Goal: Transaction & Acquisition: Purchase product/service

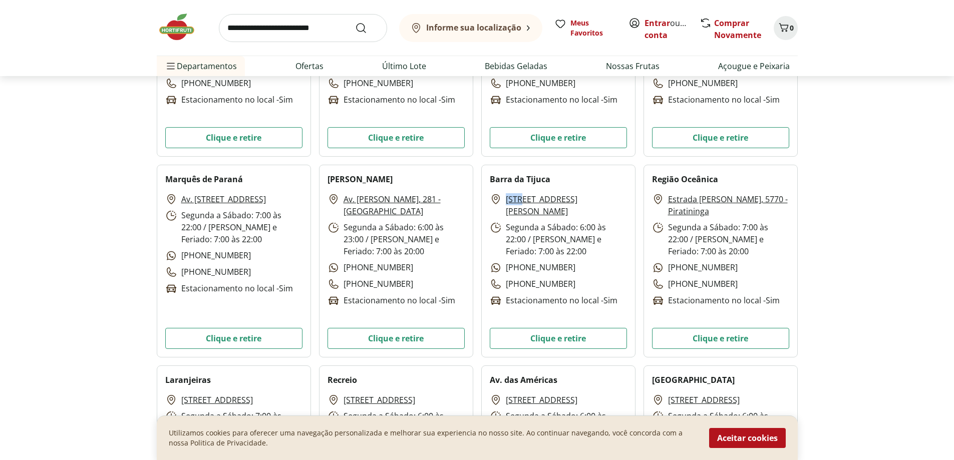
scroll to position [919, 0]
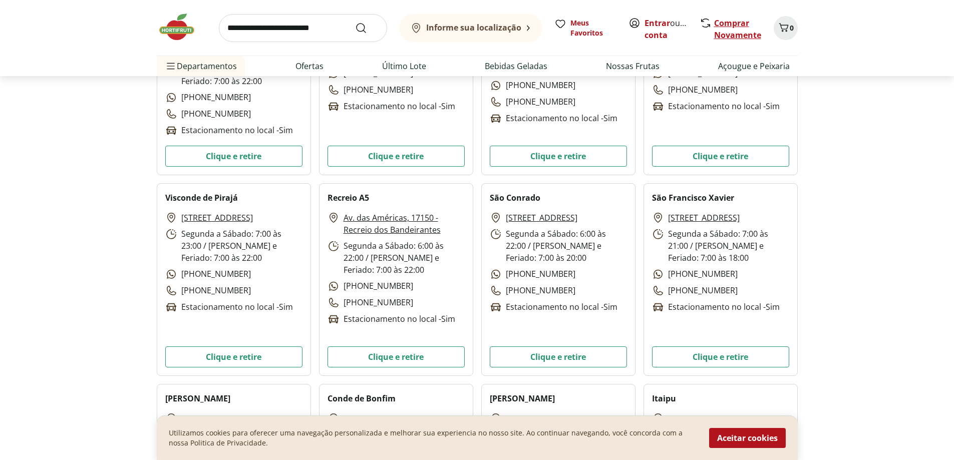
scroll to position [2105, 0]
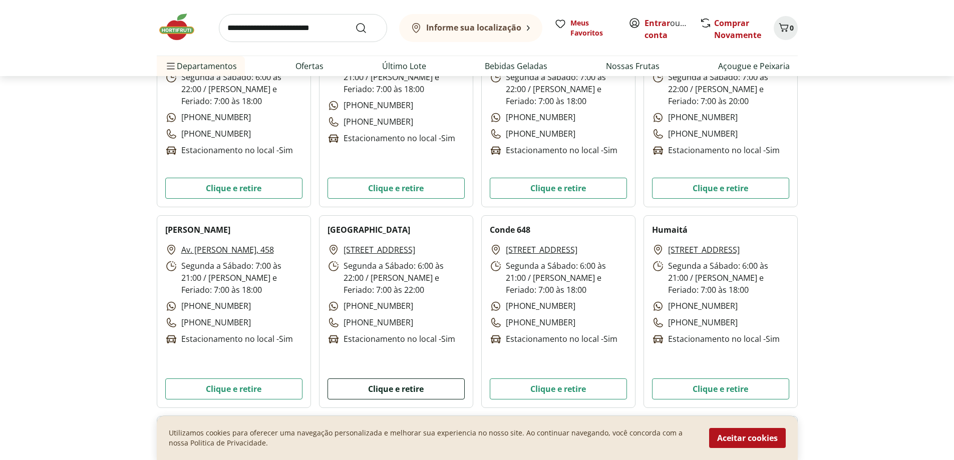
click at [387, 380] on button "Clique e retire" at bounding box center [396, 389] width 137 height 21
click at [354, 228] on h2 "Maracanã" at bounding box center [369, 230] width 83 height 12
click at [414, 389] on button "Clique e retire" at bounding box center [396, 389] width 137 height 21
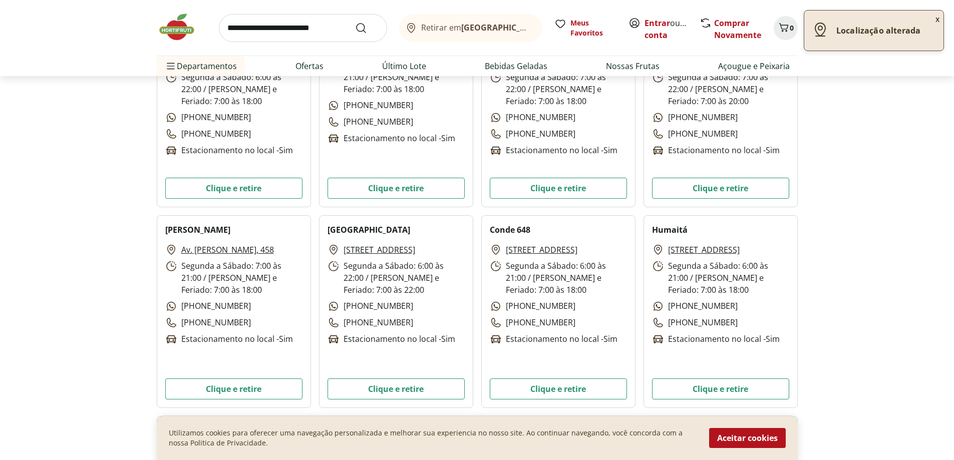
click at [872, 37] on div "Localização alterada" at bounding box center [873, 31] width 139 height 40
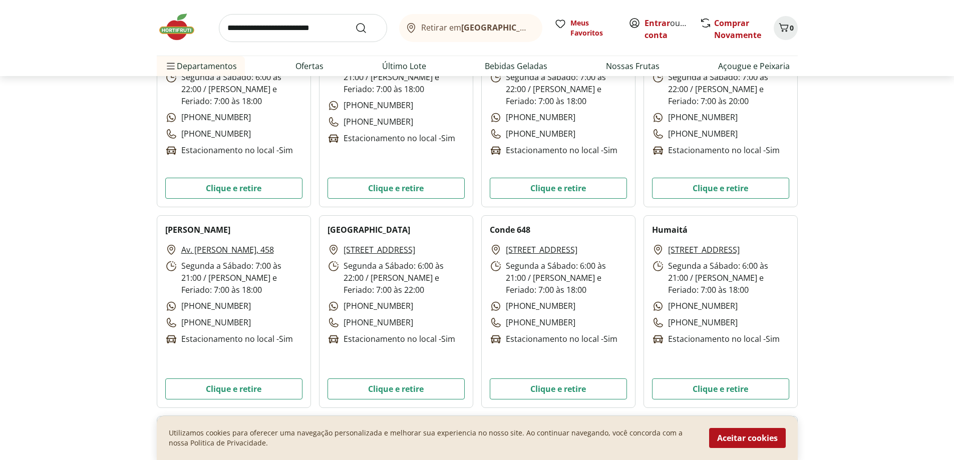
click at [315, 30] on input "search" at bounding box center [303, 28] width 168 height 28
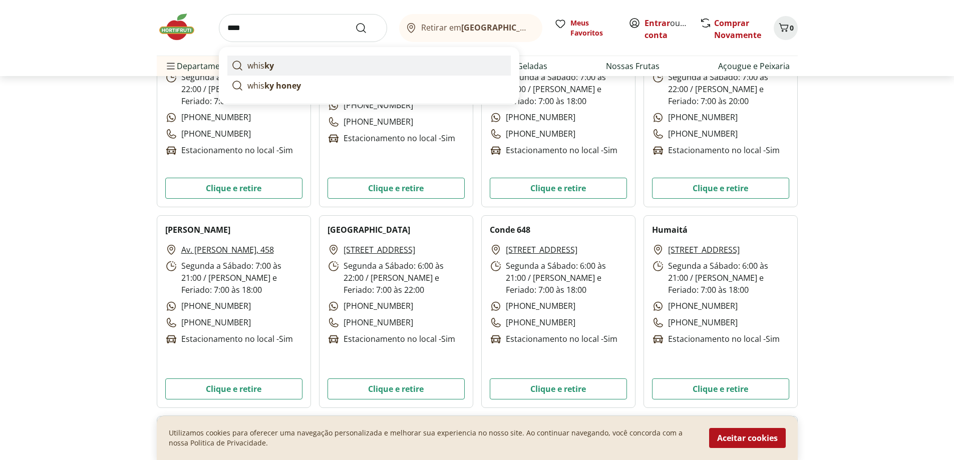
click at [324, 56] on link "whis ky" at bounding box center [368, 66] width 283 height 20
type input "******"
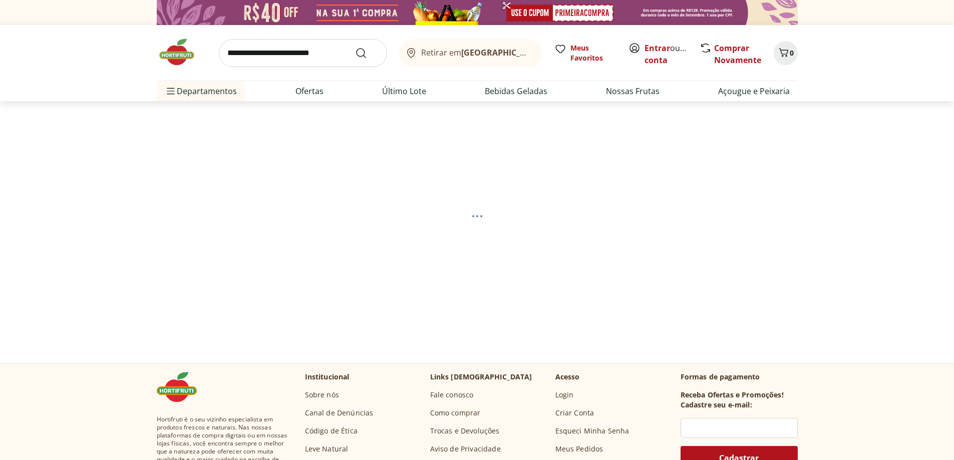
select select "**********"
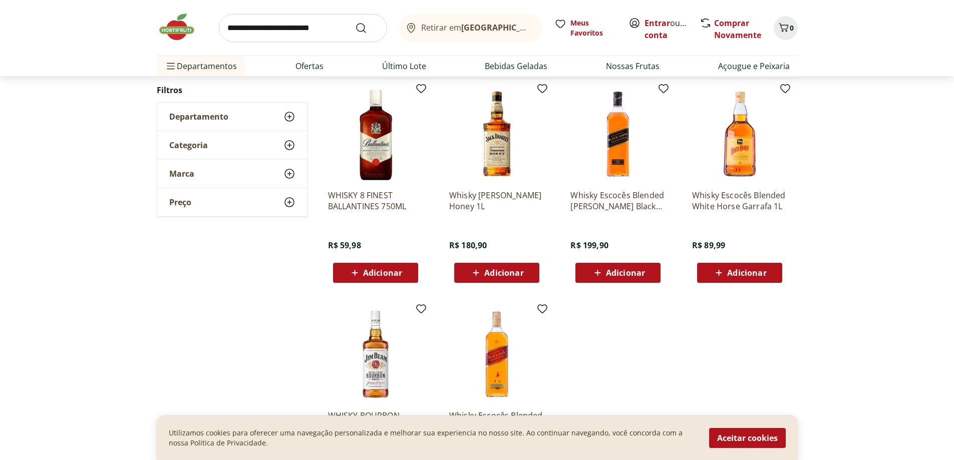
scroll to position [100, 0]
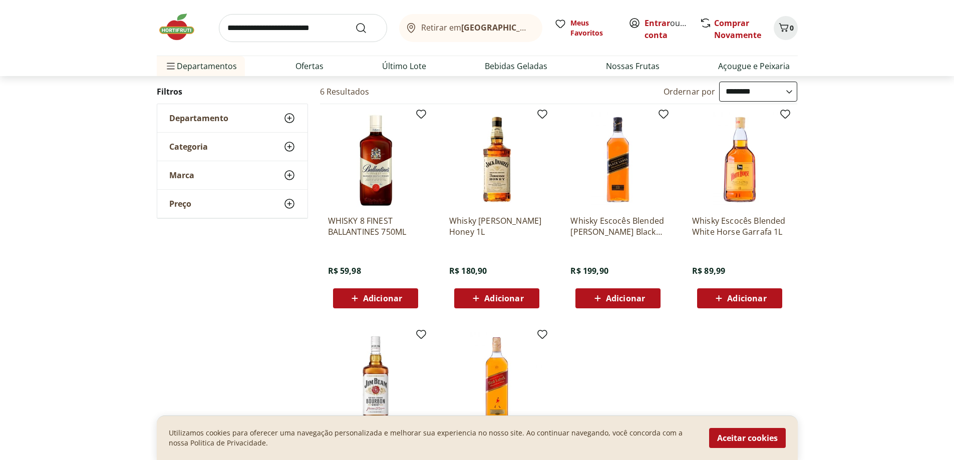
click at [369, 170] on img at bounding box center [375, 159] width 95 height 95
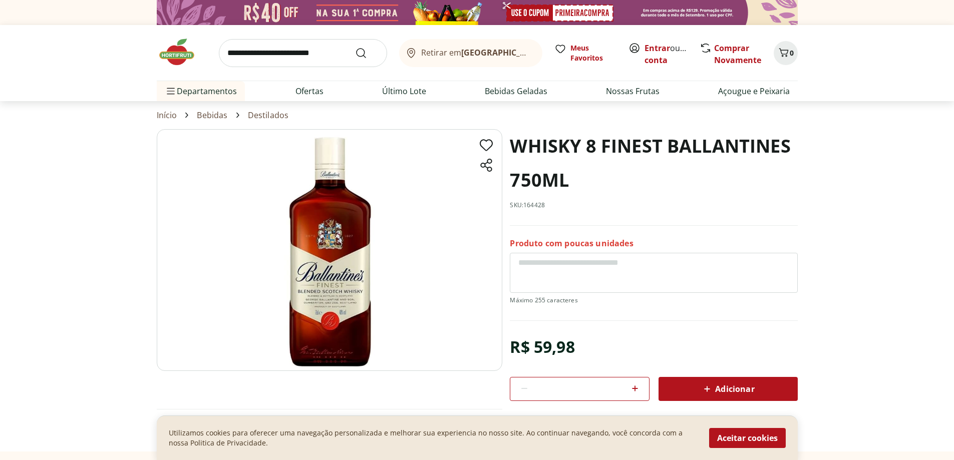
click at [512, 52] on b "[GEOGRAPHIC_DATA]/[GEOGRAPHIC_DATA]" at bounding box center [545, 52] width 169 height 11
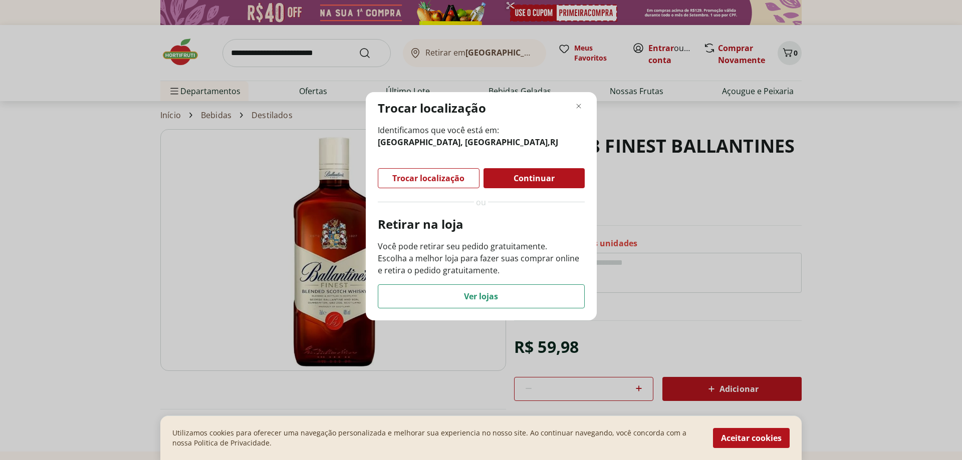
click at [582, 113] on header "Trocar localização" at bounding box center [481, 108] width 207 height 16
click at [523, 181] on span "Continuar" at bounding box center [533, 178] width 41 height 8
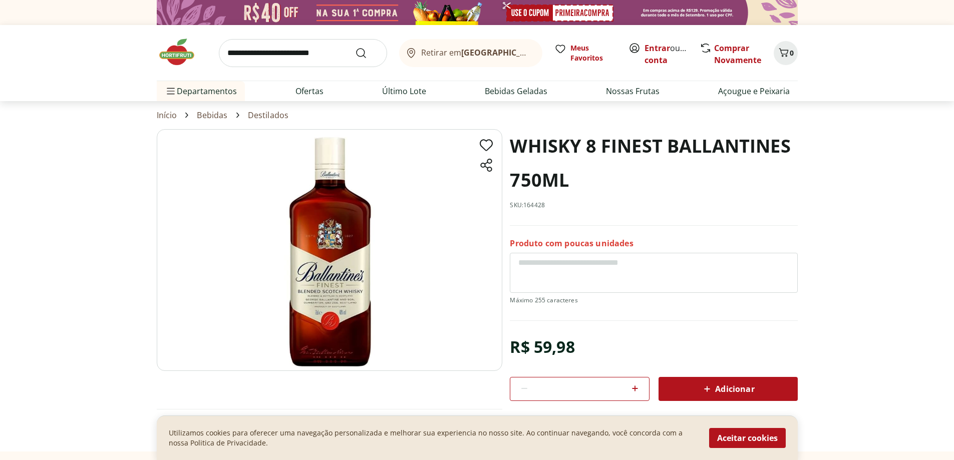
click at [463, 48] on div "Retirar em Rio de Janeiro/RJ" at bounding box center [468, 53] width 127 height 12
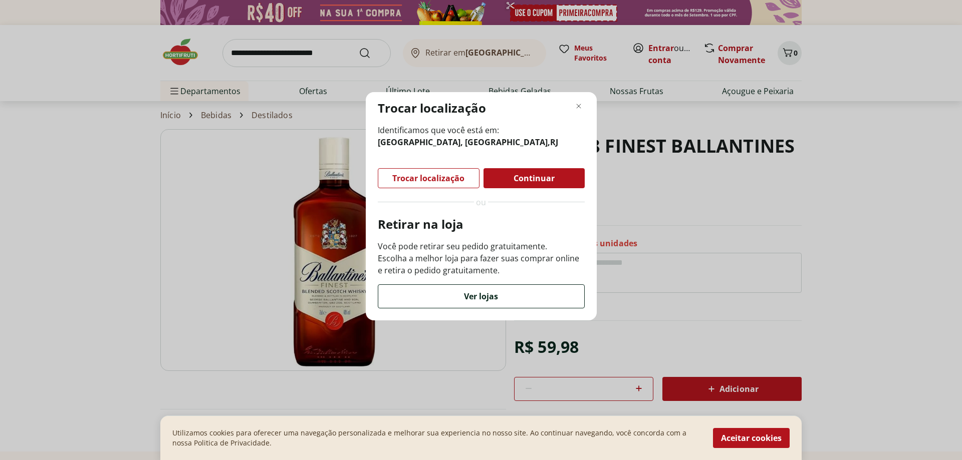
click at [452, 297] on div "Ver lojas" at bounding box center [481, 296] width 206 height 23
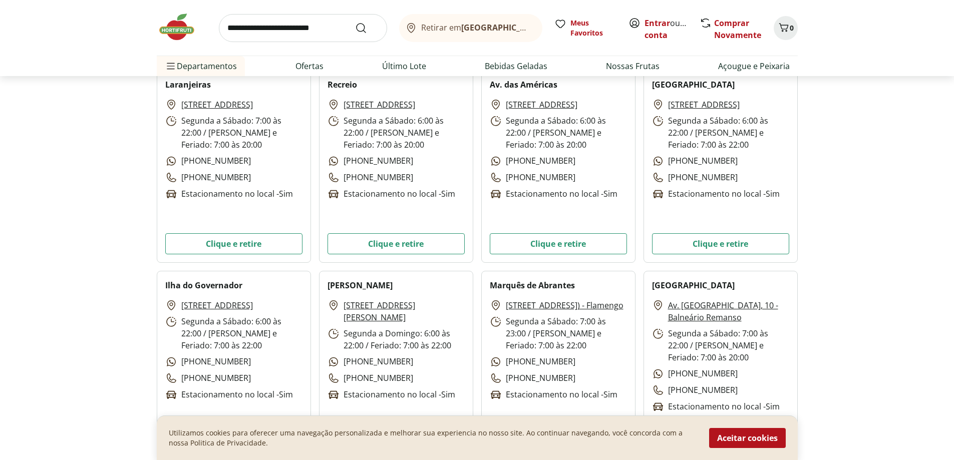
scroll to position [1422, 0]
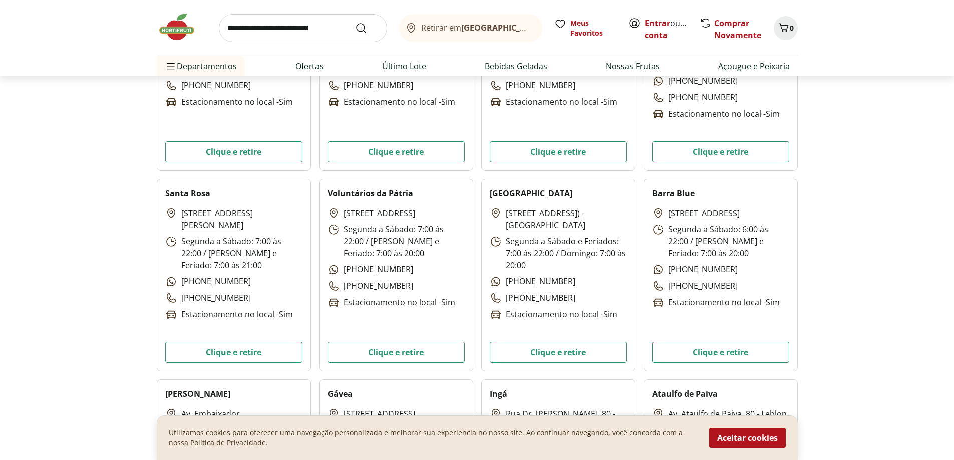
drag, startPoint x: 426, startPoint y: 219, endPoint x: 417, endPoint y: 329, distance: 110.1
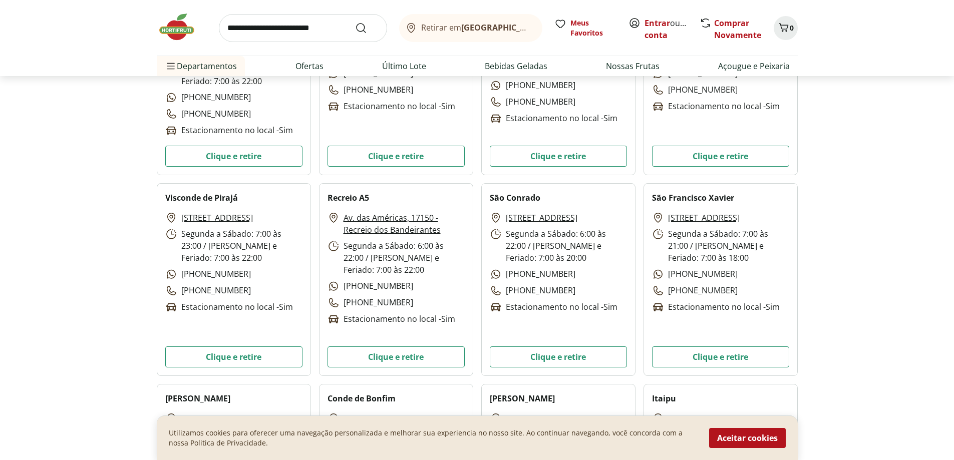
scroll to position [2137, 0]
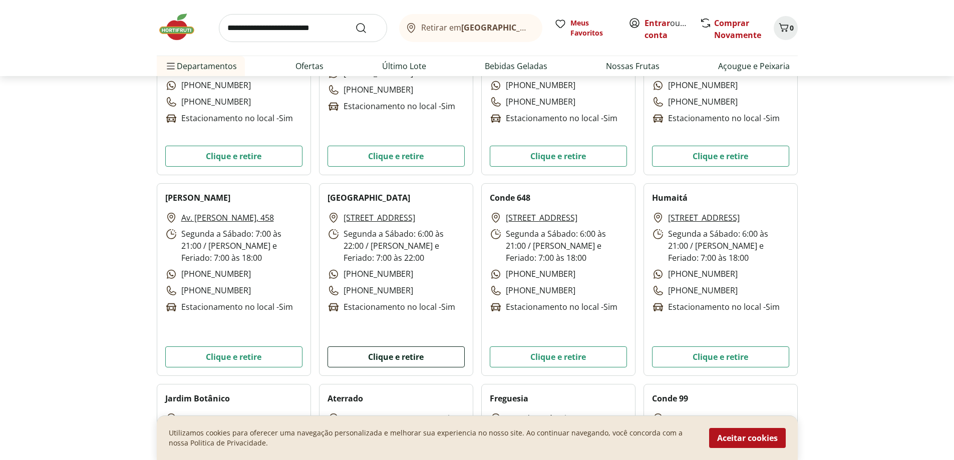
click at [389, 351] on button "Clique e retire" at bounding box center [396, 357] width 137 height 21
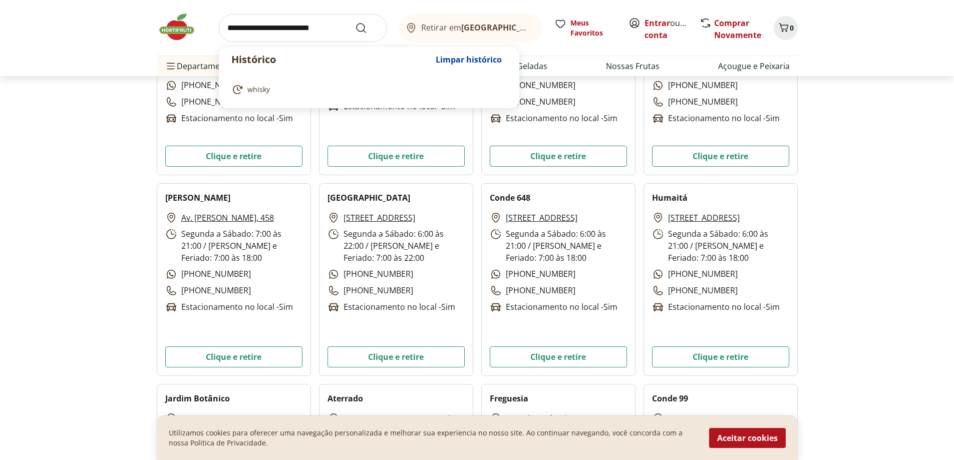
click at [244, 22] on input "search" at bounding box center [303, 28] width 168 height 28
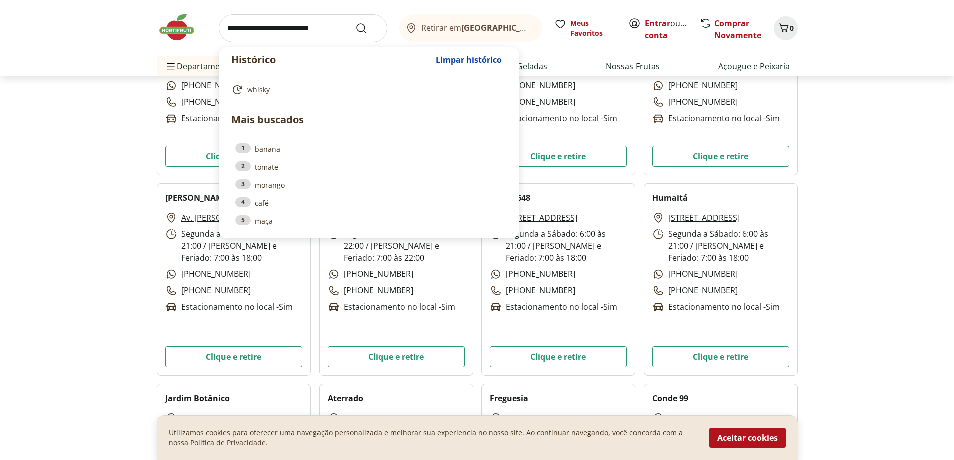
click at [297, 104] on ol "whisky" at bounding box center [368, 90] width 299 height 36
click at [287, 95] on link "whisky" at bounding box center [366, 90] width 271 height 12
type input "******"
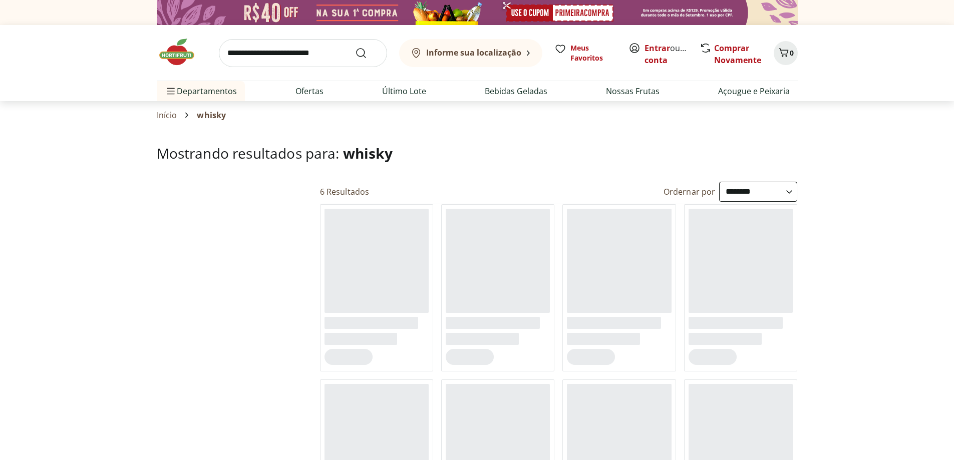
select select "**********"
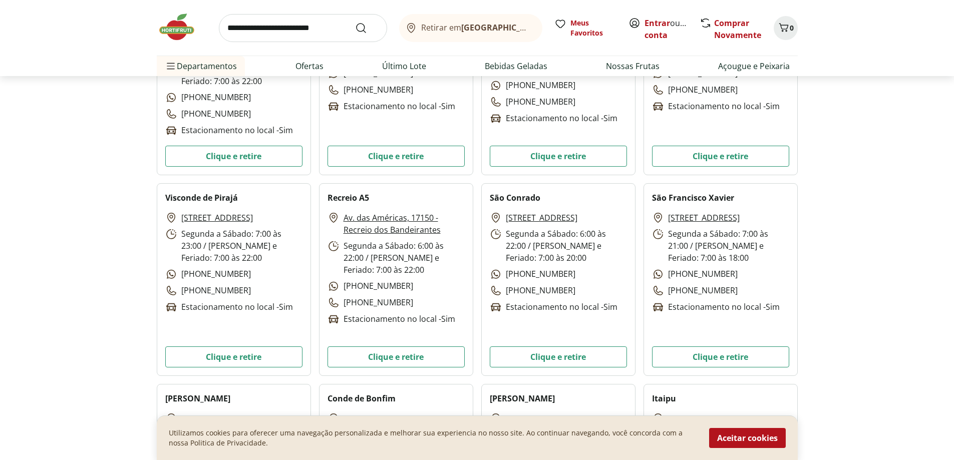
scroll to position [2137, 0]
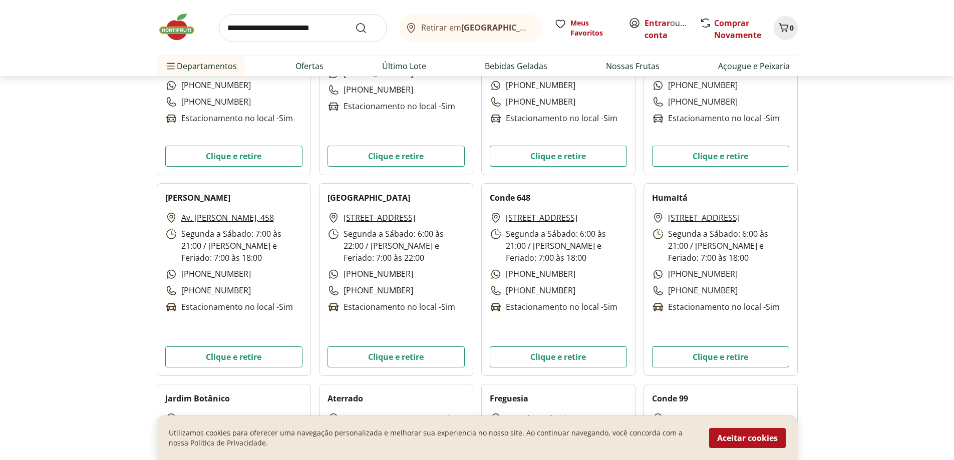
click at [858, 169] on div "Retirar em Rio de Janeiro/RJ Entrar ou Criar conta 0 Retirar em Rio de Janeiro/…" at bounding box center [477, 360] width 954 height 4995
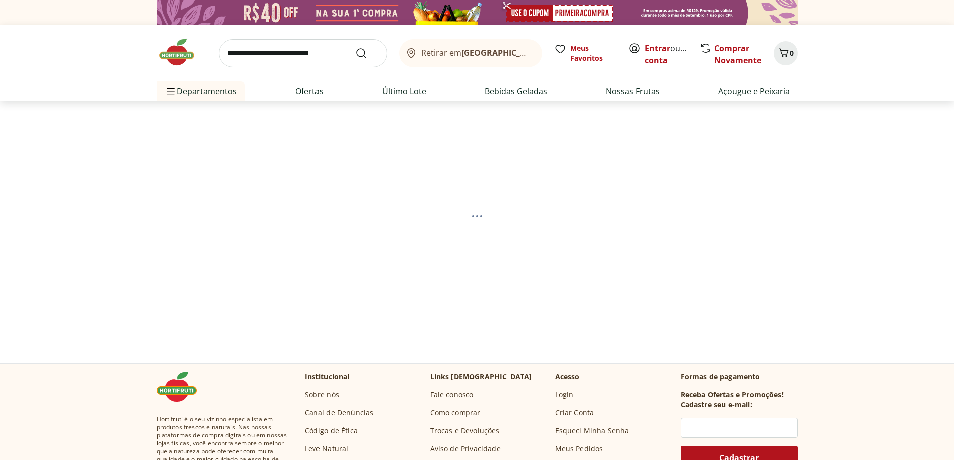
select select "**********"
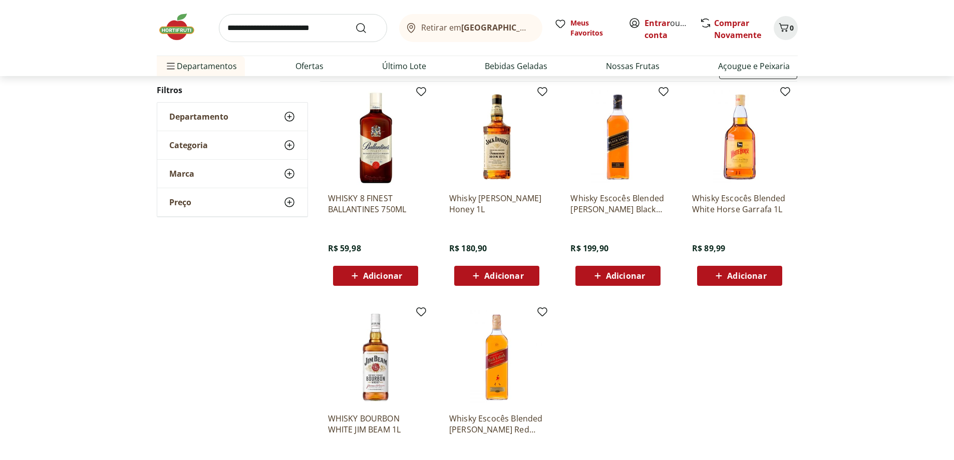
scroll to position [150, 0]
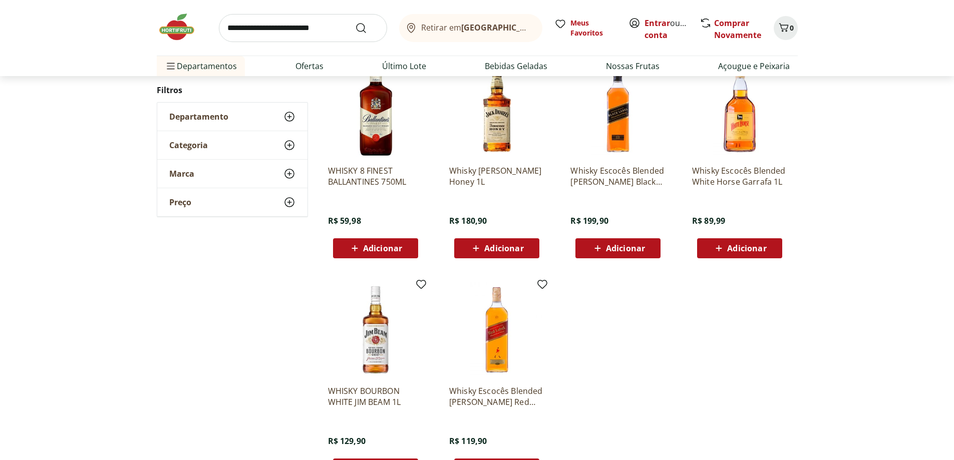
click at [366, 116] on img at bounding box center [375, 109] width 95 height 95
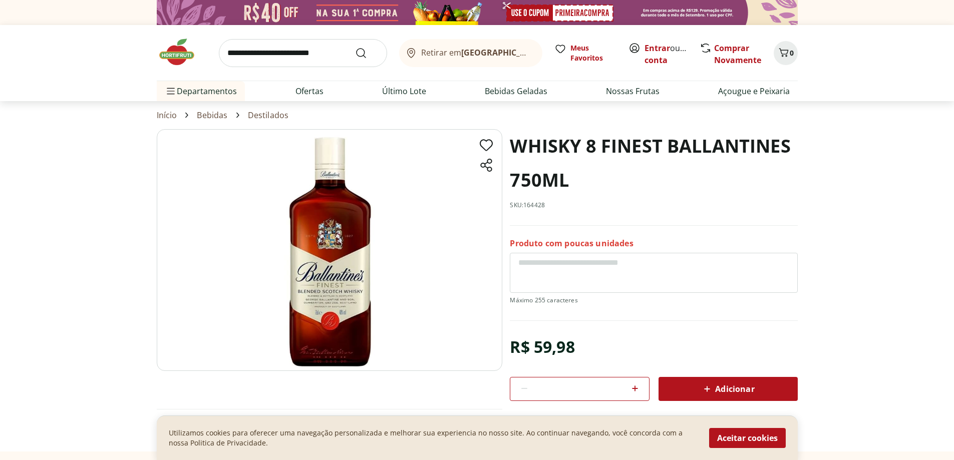
click at [875, 256] on section "WHISKY 8 FINEST BALLANTINES 750ML SKU: 164428 Produto com poucas unidades R$ 59…" at bounding box center [477, 290] width 954 height 322
click at [643, 382] on div "*" at bounding box center [579, 389] width 139 height 24
click at [639, 384] on icon at bounding box center [635, 389] width 12 height 12
click at [637, 386] on icon at bounding box center [635, 389] width 12 height 12
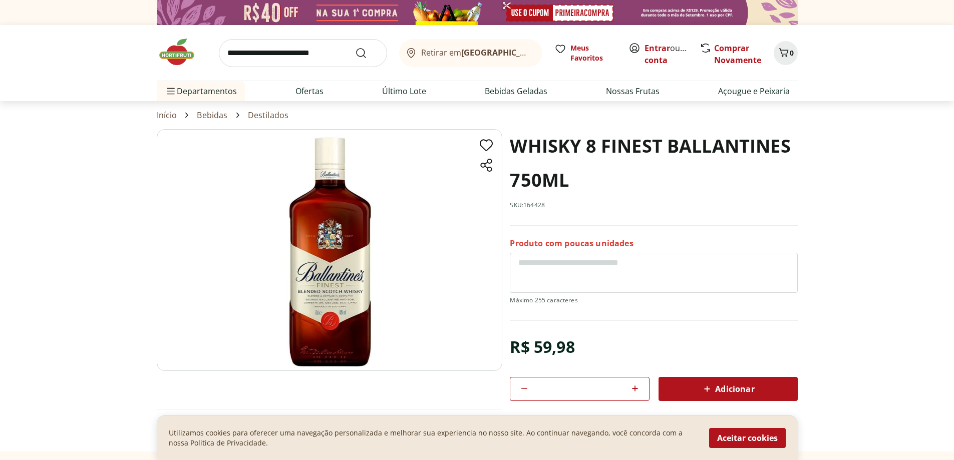
click at [637, 386] on icon at bounding box center [635, 389] width 12 height 12
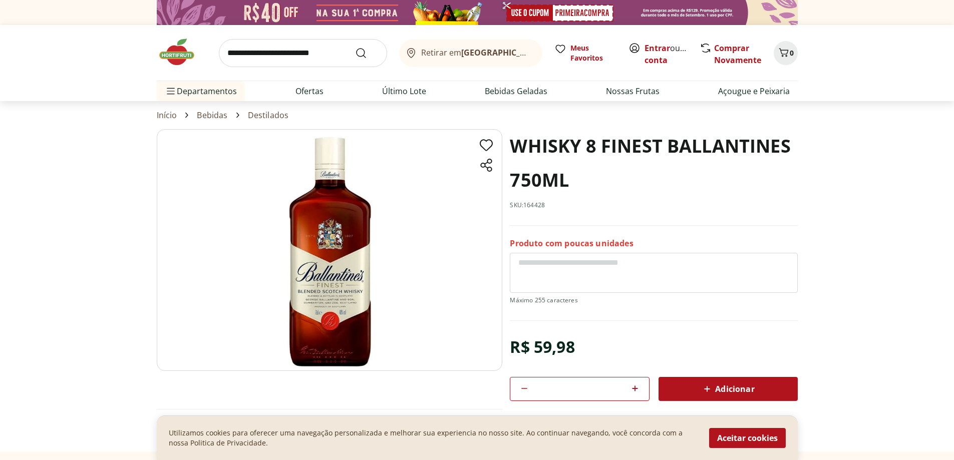
click at [637, 386] on icon at bounding box center [635, 389] width 12 height 12
click at [636, 386] on icon at bounding box center [635, 389] width 12 height 12
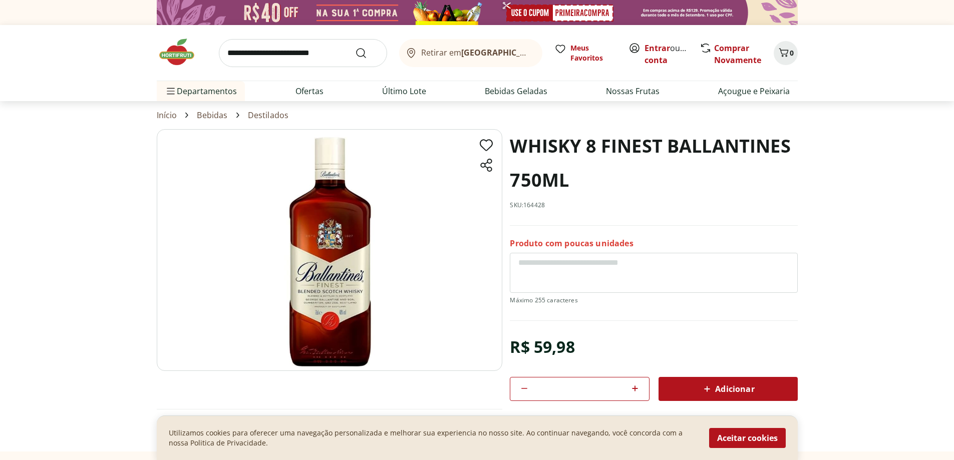
click at [636, 386] on icon at bounding box center [635, 389] width 12 height 12
click at [635, 386] on icon at bounding box center [635, 389] width 12 height 12
click at [634, 386] on icon at bounding box center [635, 389] width 12 height 12
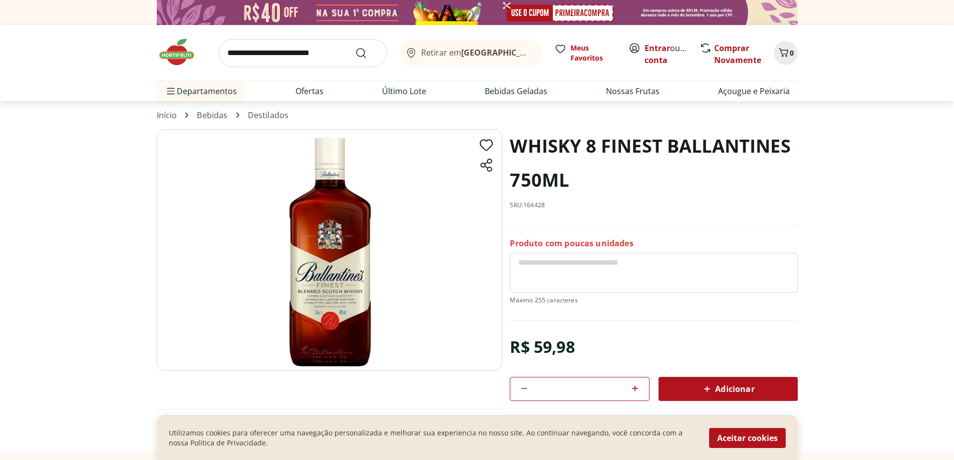
click at [634, 386] on icon at bounding box center [635, 389] width 12 height 12
click at [515, 390] on div "**" at bounding box center [579, 389] width 139 height 24
click at [518, 390] on div "**" at bounding box center [579, 389] width 139 height 24
click at [518, 390] on icon at bounding box center [524, 389] width 12 height 12
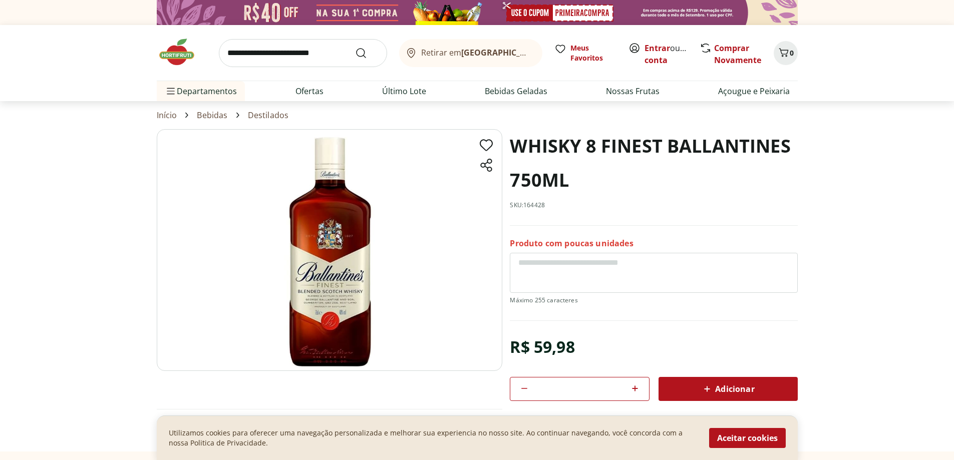
click at [518, 390] on icon at bounding box center [524, 389] width 12 height 12
click at [519, 390] on icon at bounding box center [524, 389] width 12 height 12
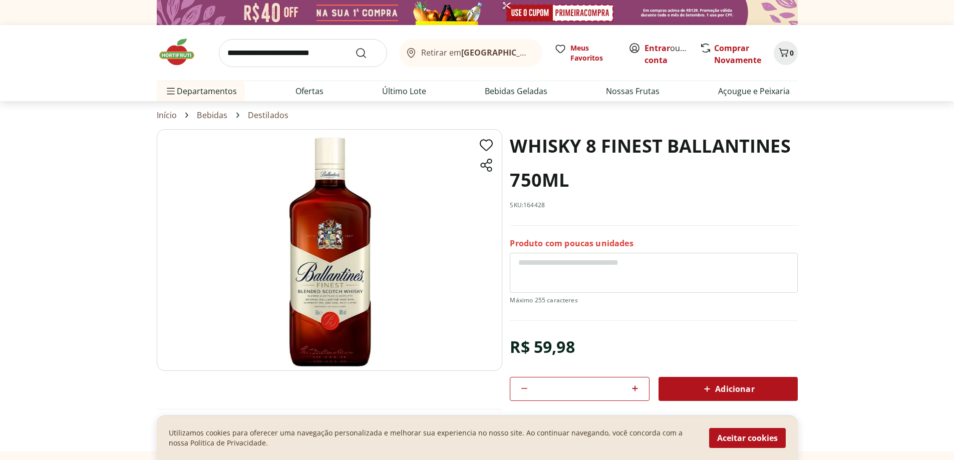
click at [519, 390] on icon at bounding box center [524, 389] width 12 height 12
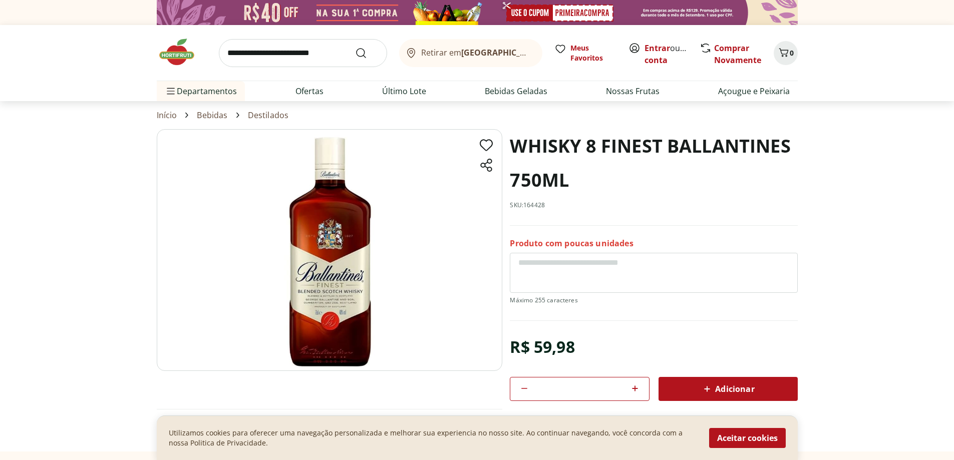
click at [519, 390] on icon at bounding box center [524, 389] width 12 height 12
click at [519, 389] on icon at bounding box center [524, 389] width 12 height 12
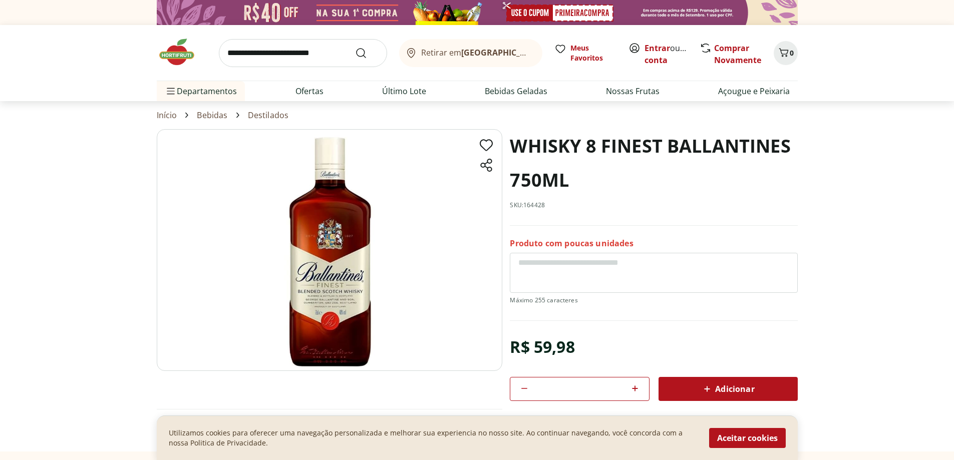
click at [519, 389] on icon at bounding box center [524, 389] width 12 height 12
type input "*"
click at [863, 228] on section "WHISKY 8 FINEST BALLANTINES 750ML SKU: 164428 Produto com poucas unidades R$ 59…" at bounding box center [477, 290] width 954 height 322
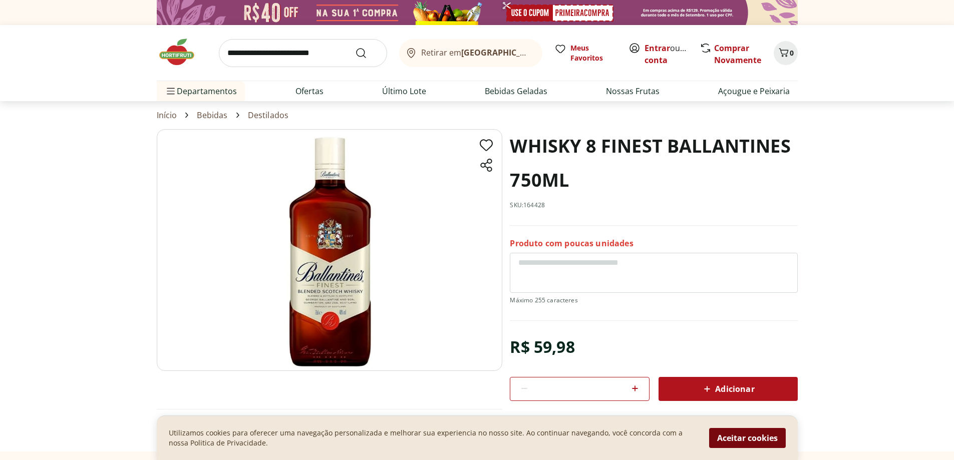
click at [752, 439] on button "Aceitar cookies" at bounding box center [747, 438] width 77 height 20
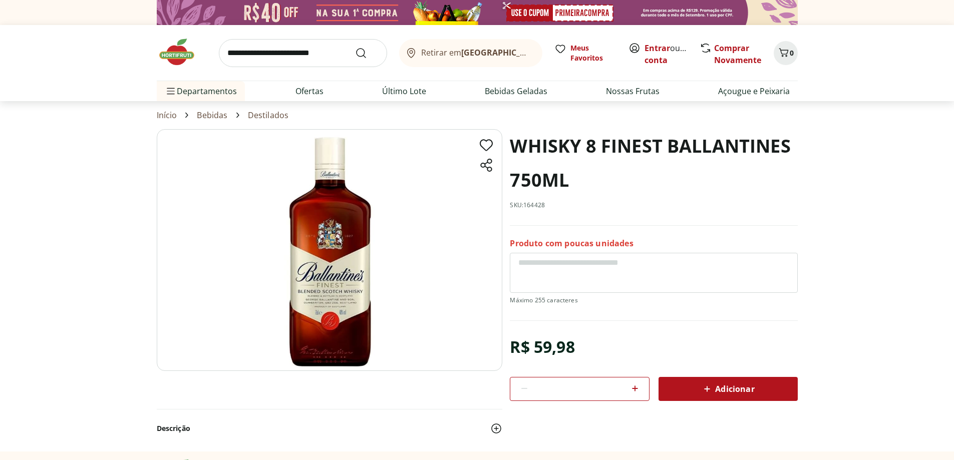
click at [329, 44] on input "search" at bounding box center [303, 53] width 168 height 28
type input "**********"
click at [355, 47] on button "Submit Search" at bounding box center [367, 53] width 24 height 12
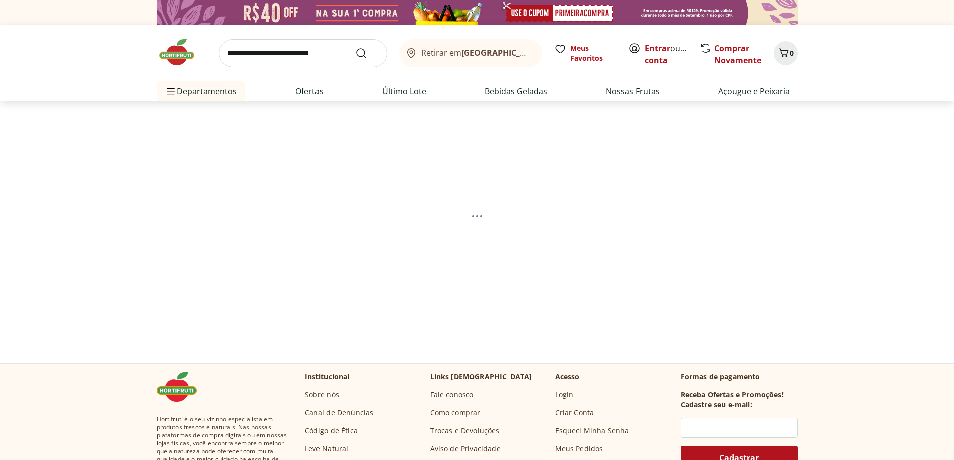
select select "**********"
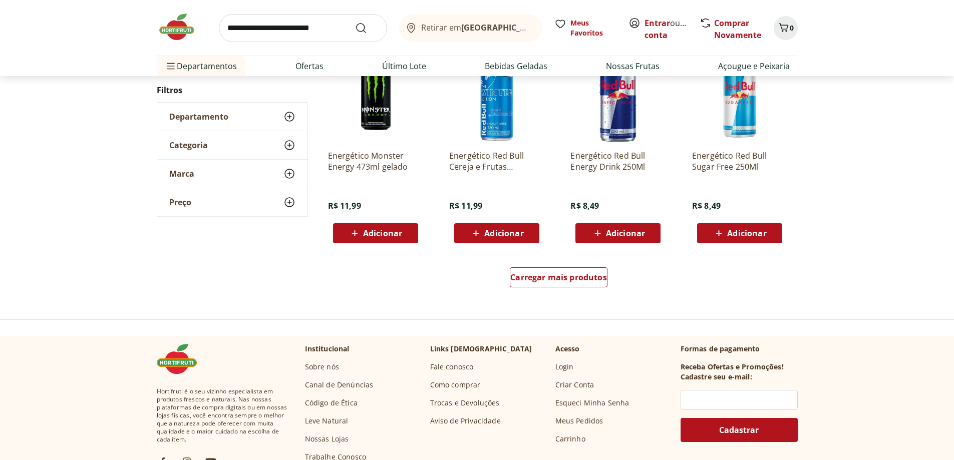
scroll to position [751, 0]
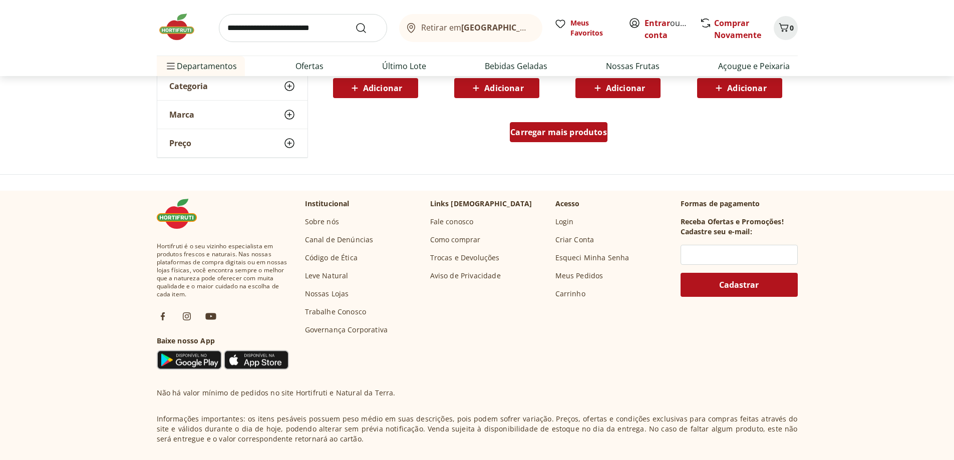
click at [580, 138] on div "Carregar mais produtos" at bounding box center [559, 132] width 98 height 20
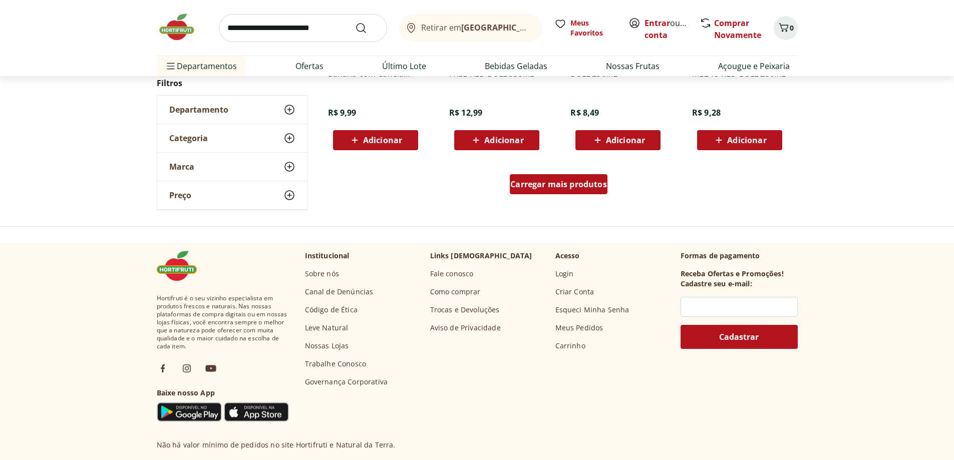
click at [532, 182] on span "Carregar mais produtos" at bounding box center [558, 184] width 97 height 8
